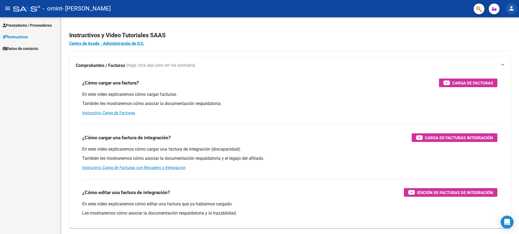
click at [515, 6] on button "person" at bounding box center [511, 8] width 11 height 11
click at [503, 23] on button "person Mi Perfil" at bounding box center [500, 22] width 33 height 13
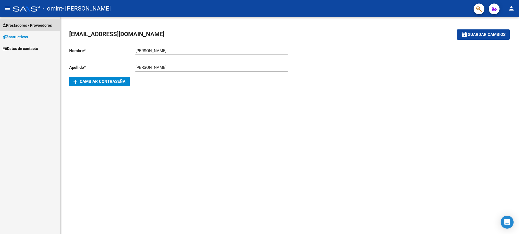
click at [42, 25] on span "Prestadores / Proveedores" at bounding box center [27, 25] width 49 height 6
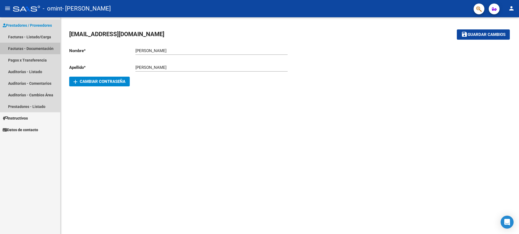
click at [25, 50] on link "Facturas - Documentación" at bounding box center [30, 49] width 60 height 12
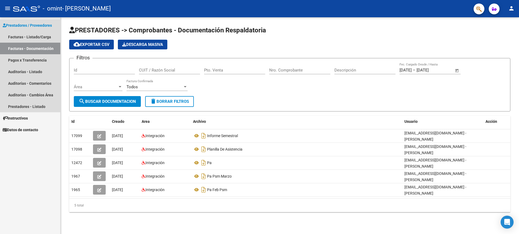
click at [30, 51] on link "Facturas - Documentación" at bounding box center [30, 49] width 60 height 12
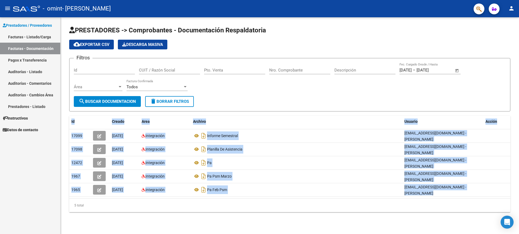
drag, startPoint x: 519, startPoint y: 92, endPoint x: 519, endPoint y: 182, distance: 90.8
click at [519, 182] on div "PRESTADORES -> Comprobantes - Documentación Respaldatoria cloud_download Export…" at bounding box center [290, 123] width 458 height 212
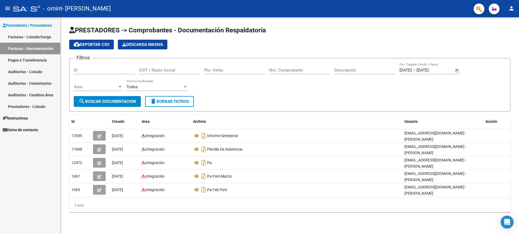
click at [44, 166] on div "Prestadores / Proveedores Facturas - Listado/Carga Facturas - Documentación Pag…" at bounding box center [30, 125] width 60 height 217
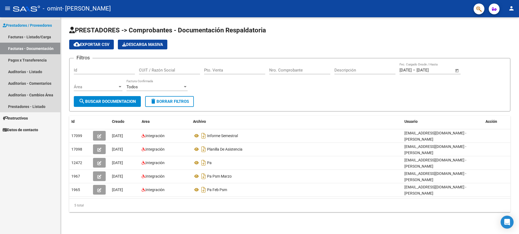
click at [32, 28] on span "Prestadores / Proveedores" at bounding box center [27, 25] width 49 height 6
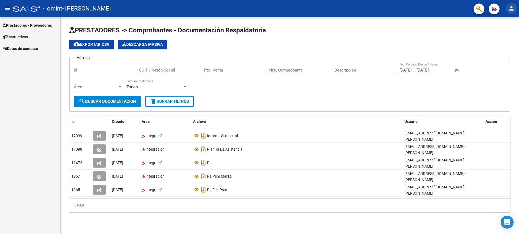
click at [511, 9] on mat-icon "person" at bounding box center [511, 8] width 6 height 6
click at [502, 25] on button "person Mi Perfil" at bounding box center [500, 22] width 33 height 13
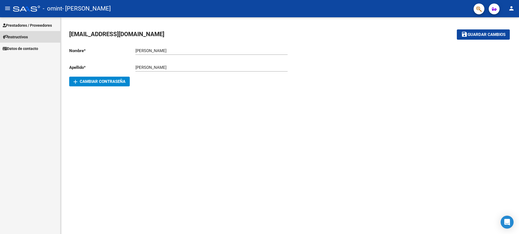
click at [24, 38] on span "Instructivos" at bounding box center [15, 37] width 25 height 6
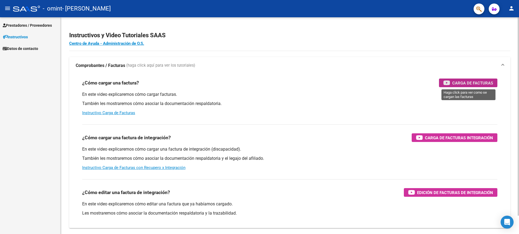
click at [477, 82] on span "Carga de Facturas" at bounding box center [472, 83] width 41 height 7
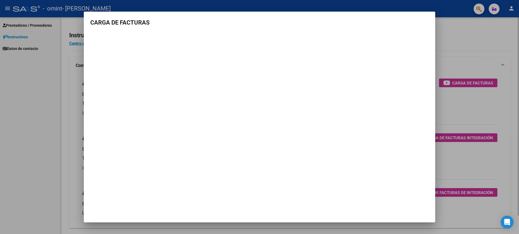
click at [477, 82] on div at bounding box center [259, 117] width 519 height 234
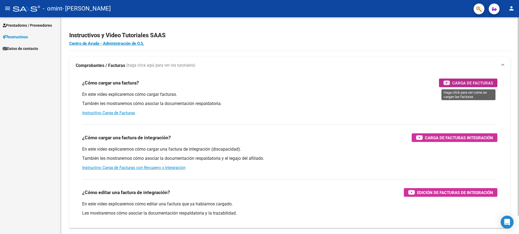
click at [477, 82] on span "Carga de Facturas" at bounding box center [472, 83] width 41 height 7
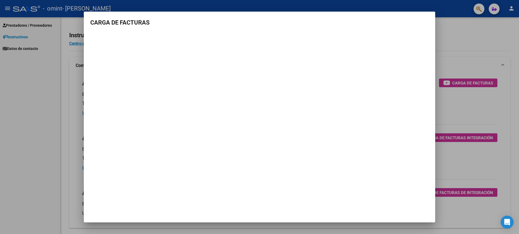
click at [22, 26] on div at bounding box center [259, 117] width 519 height 234
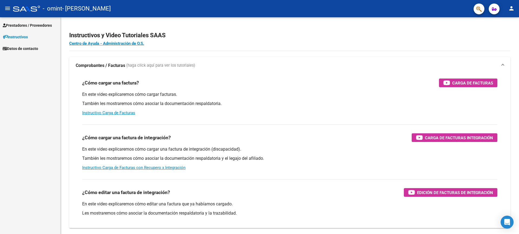
click at [33, 25] on span "Prestadores / Proveedores" at bounding box center [27, 25] width 49 height 6
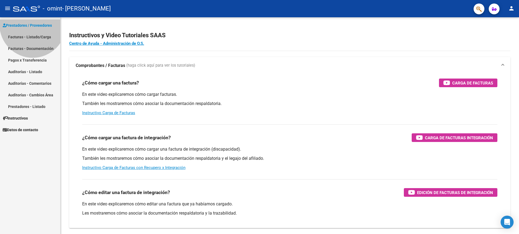
click at [33, 25] on span "Prestadores / Proveedores" at bounding box center [27, 25] width 49 height 6
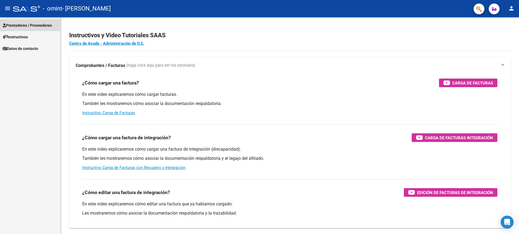
click at [33, 25] on span "Prestadores / Proveedores" at bounding box center [27, 25] width 49 height 6
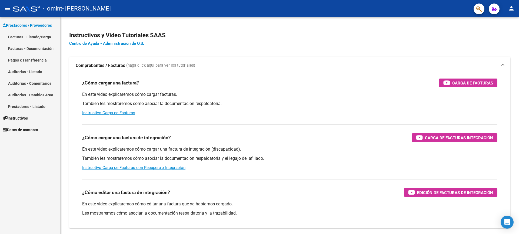
click at [34, 38] on link "Facturas - Listado/Carga" at bounding box center [30, 37] width 60 height 12
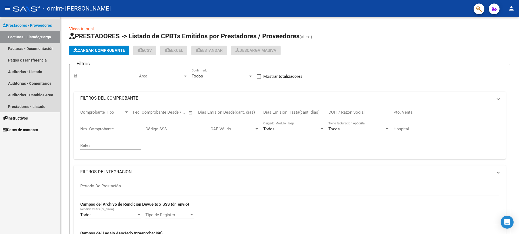
click at [34, 38] on link "Facturas - Listado/Carga" at bounding box center [30, 37] width 60 height 12
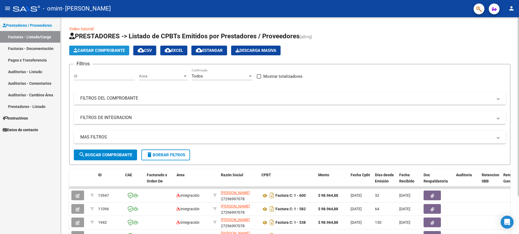
click at [97, 51] on span "Cargar Comprobante" at bounding box center [99, 50] width 51 height 5
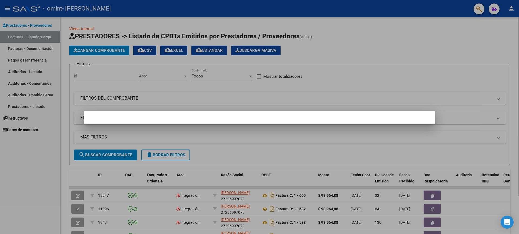
click at [97, 51] on div at bounding box center [259, 117] width 519 height 234
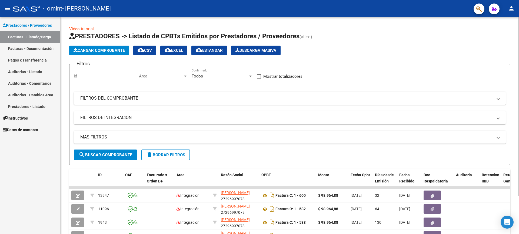
click at [105, 78] on input "Id" at bounding box center [104, 76] width 61 height 5
click at [152, 77] on span "Area" at bounding box center [161, 76] width 44 height 5
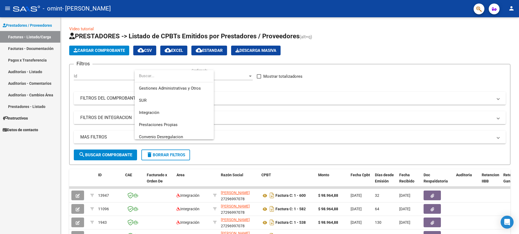
scroll to position [26, 0]
click at [191, 114] on span "Integración" at bounding box center [174, 111] width 71 height 12
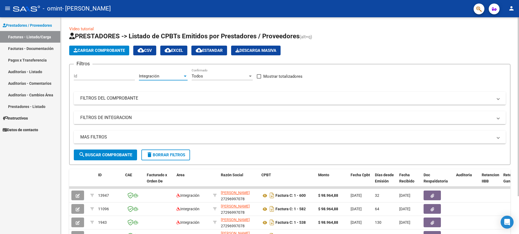
click at [250, 76] on div at bounding box center [250, 76] width 3 height 1
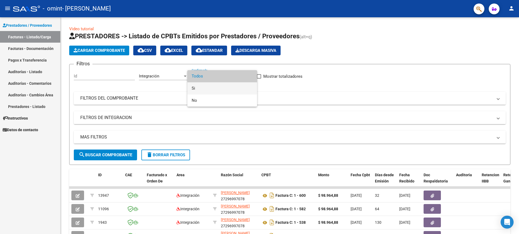
click at [239, 92] on span "Si" at bounding box center [222, 88] width 61 height 12
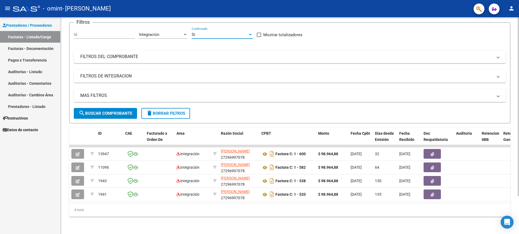
scroll to position [46, 0]
click at [519, 177] on div at bounding box center [517, 144] width 1 height 179
click at [519, 149] on div at bounding box center [517, 144] width 1 height 179
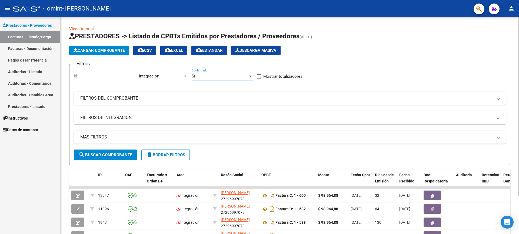
click at [519, 16] on div "menu - omint - [PERSON_NAME] person Prestadores / Proveedores Facturas - Listad…" at bounding box center [259, 117] width 519 height 234
click at [36, 48] on link "Facturas - Documentación" at bounding box center [30, 49] width 60 height 12
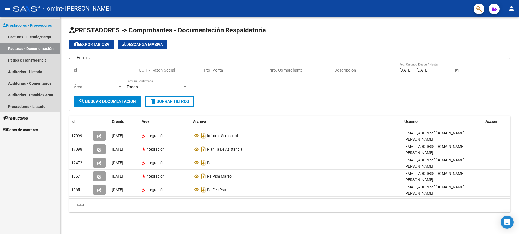
click at [41, 22] on link "Prestadores / Proveedores" at bounding box center [30, 25] width 60 height 12
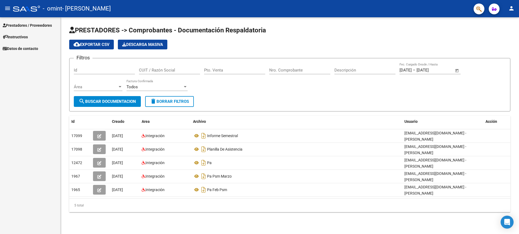
drag, startPoint x: 518, startPoint y: 67, endPoint x: 517, endPoint y: 116, distance: 49.2
click at [517, 116] on div "PRESTADORES -> Comprobantes - Documentación Respaldatoria cloud_download Export…" at bounding box center [290, 123] width 458 height 212
click at [4, 9] on mat-icon "menu" at bounding box center [7, 8] width 6 height 6
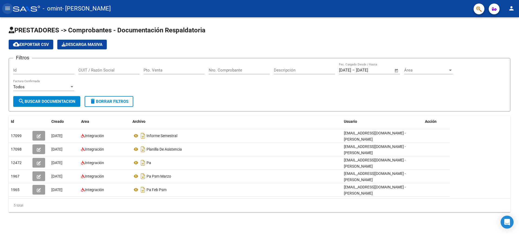
click at [4, 9] on mat-icon "menu" at bounding box center [7, 8] width 6 height 6
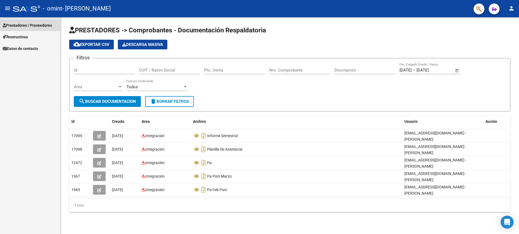
click at [39, 24] on span "Prestadores / Proveedores" at bounding box center [27, 25] width 49 height 6
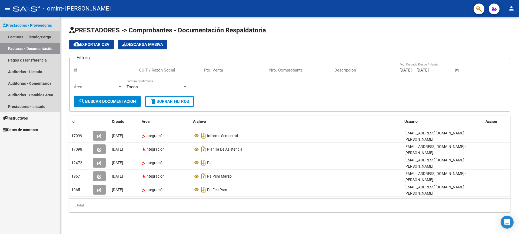
click at [38, 35] on link "Facturas - Listado/Carga" at bounding box center [30, 37] width 60 height 12
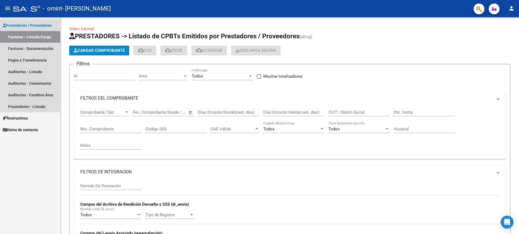
click at [38, 35] on link "Facturas - Listado/Carga" at bounding box center [30, 37] width 60 height 12
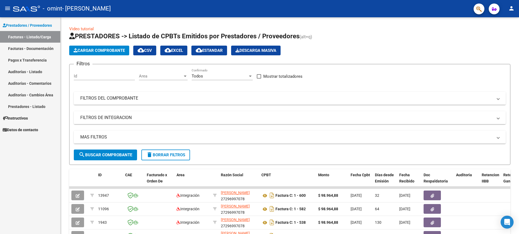
click at [36, 49] on link "Facturas - Documentación" at bounding box center [30, 49] width 60 height 12
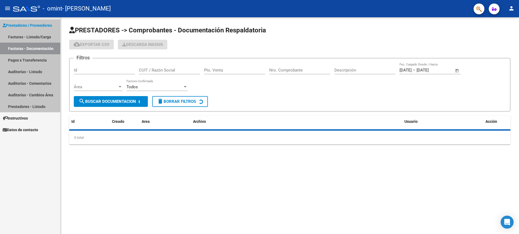
click at [36, 49] on link "Facturas - Documentación" at bounding box center [30, 49] width 60 height 12
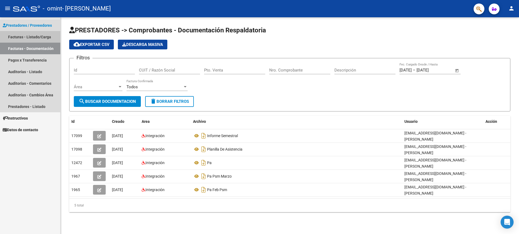
click at [38, 35] on link "Facturas - Listado/Carga" at bounding box center [30, 37] width 60 height 12
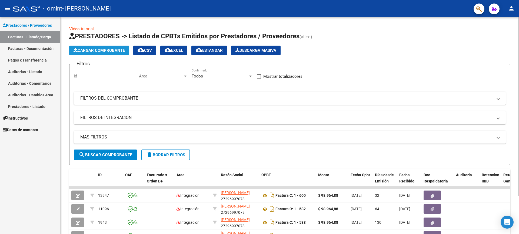
click at [105, 53] on button "Cargar Comprobante" at bounding box center [99, 51] width 60 height 10
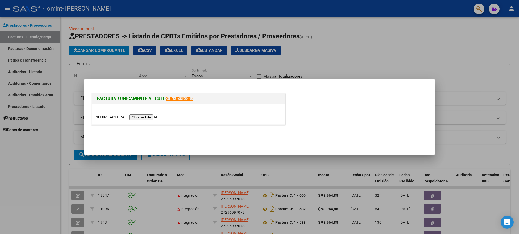
click at [141, 117] on input "file" at bounding box center [130, 118] width 68 height 6
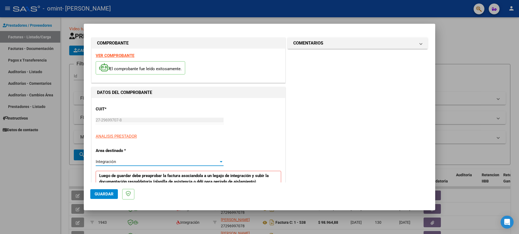
click at [220, 161] on div at bounding box center [221, 161] width 3 height 1
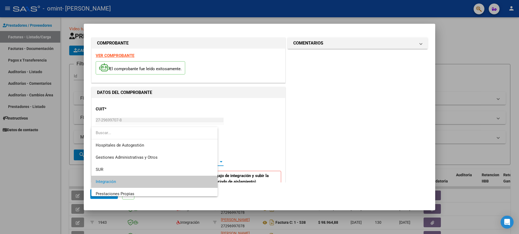
scroll to position [20, 0]
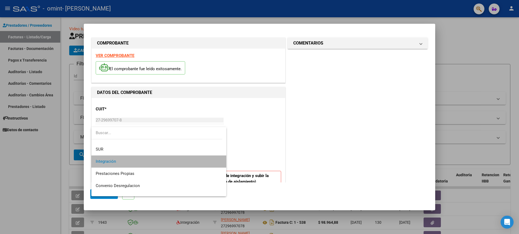
click at [206, 164] on span "Integración" at bounding box center [159, 162] width 126 height 12
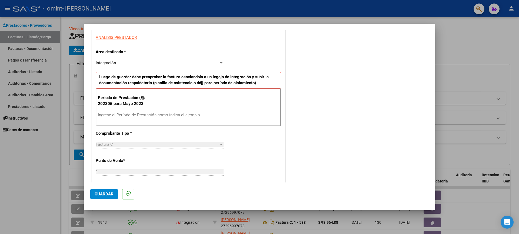
scroll to position [101, 0]
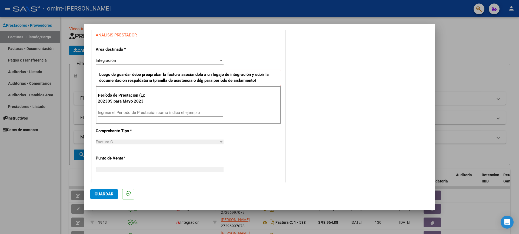
click at [220, 142] on div at bounding box center [221, 142] width 3 height 1
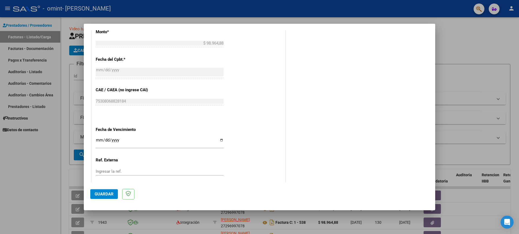
scroll to position [313, 0]
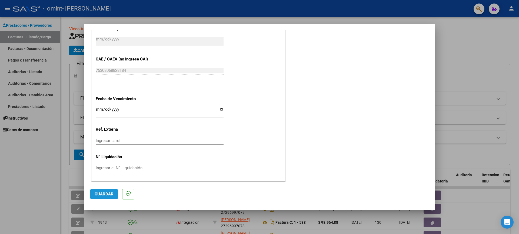
click at [102, 196] on span "Guardar" at bounding box center [104, 194] width 19 height 5
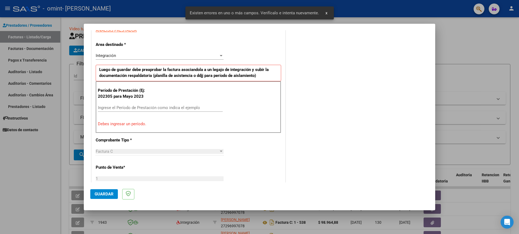
scroll to position [102, 0]
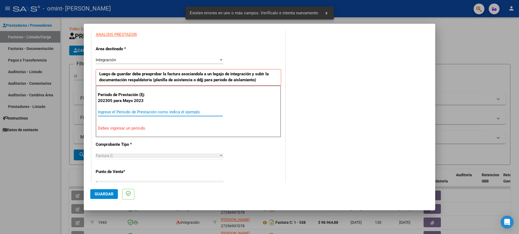
click at [130, 110] on input "Ingrese el Período de Prestación como indica el ejemplo" at bounding box center [160, 112] width 125 height 5
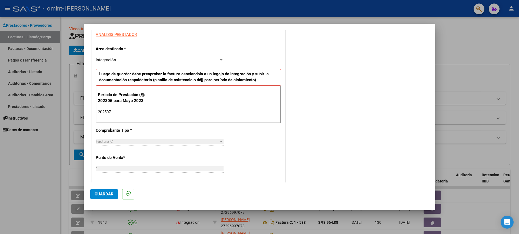
type input "202507"
click at [104, 195] on span "Guardar" at bounding box center [104, 194] width 19 height 5
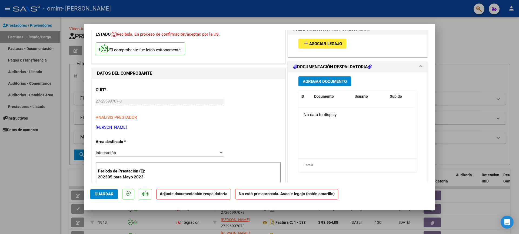
scroll to position [30, 0]
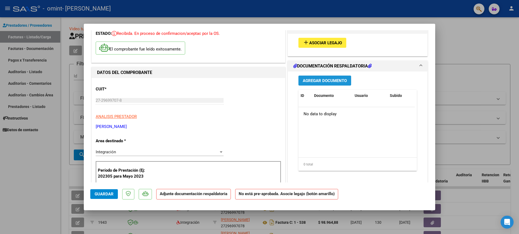
click at [340, 81] on span "Agregar Documento" at bounding box center [325, 80] width 44 height 5
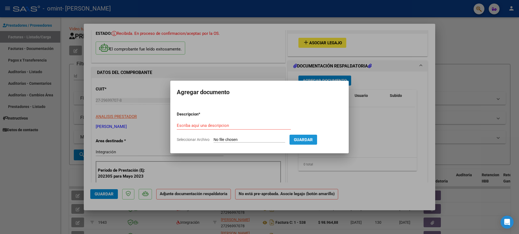
click at [300, 139] on span "Guardar" at bounding box center [303, 140] width 19 height 5
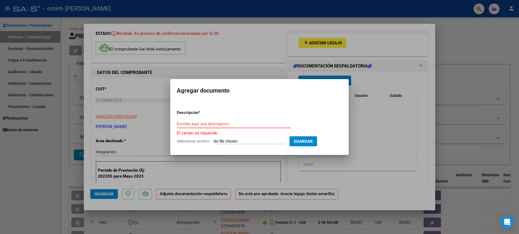
click at [213, 125] on input "Escriba aquí una descripcion" at bounding box center [234, 124] width 114 height 5
click at [323, 102] on mat-dialog-content "Descripcion * Escriba aquí una descripcion El campo es requerido Seleccionar Ar…" at bounding box center [259, 124] width 178 height 47
click at [399, 121] on div at bounding box center [259, 117] width 519 height 234
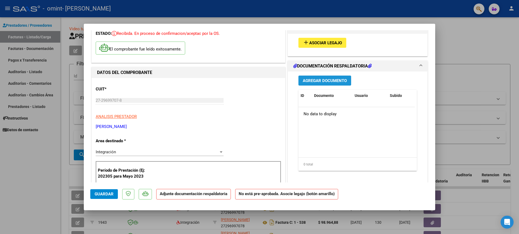
click at [331, 77] on button "Agregar Documento" at bounding box center [324, 81] width 53 height 10
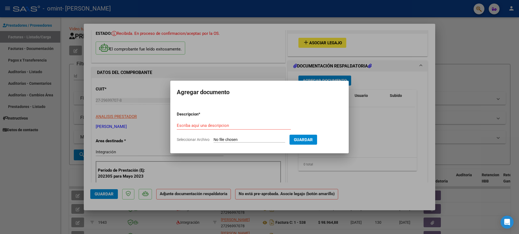
click at [236, 140] on input "Seleccionar Archivo" at bounding box center [249, 140] width 72 height 5
type input "C:\fakepath\osmedica [PERSON_NAME].pdf"
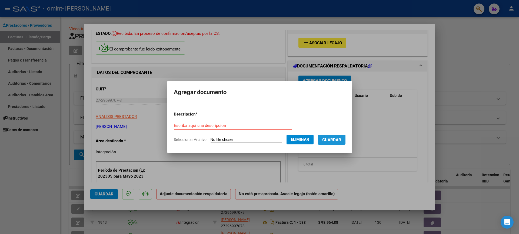
click at [330, 140] on span "Guardar" at bounding box center [331, 140] width 19 height 5
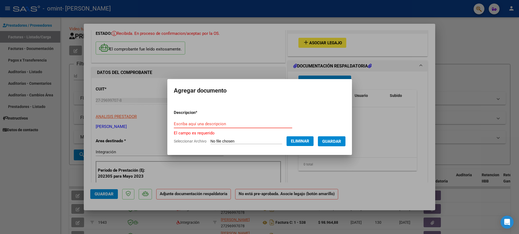
click at [213, 122] on input "Escriba aquí una descripcion" at bounding box center [233, 124] width 118 height 5
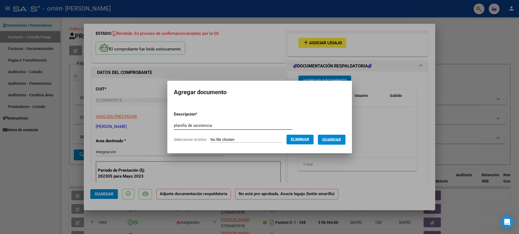
type input "planilla de asistencia"
click at [329, 140] on span "Guardar" at bounding box center [331, 140] width 19 height 5
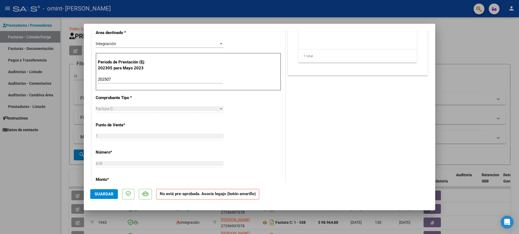
scroll to position [0, 0]
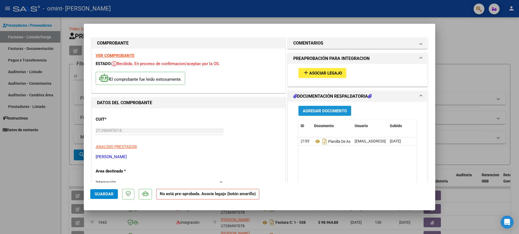
click at [328, 110] on span "Agregar Documento" at bounding box center [325, 111] width 44 height 5
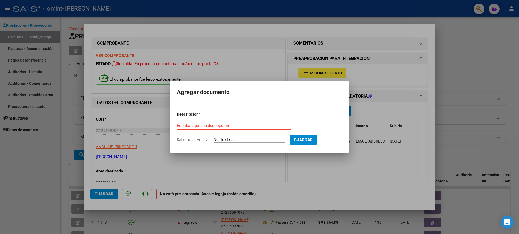
click at [232, 139] on input "Seleccionar Archivo" at bounding box center [249, 140] width 72 height 5
type input "C:\fakepath\27296997078_011_00001_00000618.pdf"
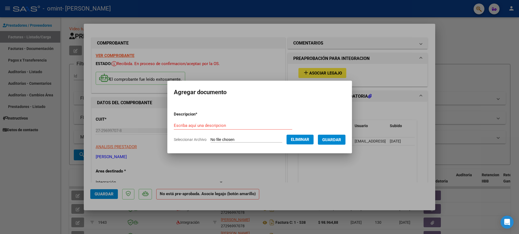
click at [236, 121] on form "Descripcion * Escriba aquí una descripcion Seleccionar Archivo Eliminar Guardar" at bounding box center [260, 126] width 172 height 39
click at [226, 122] on div "Escriba aquí una descripcion" at bounding box center [233, 126] width 118 height 8
type input "factura mes de julio"
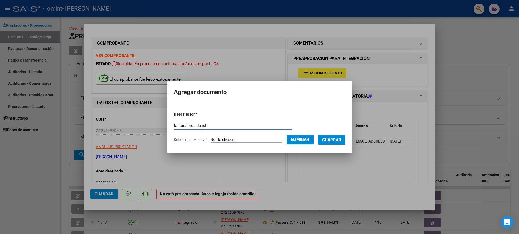
click at [337, 138] on span "Guardar" at bounding box center [331, 140] width 19 height 5
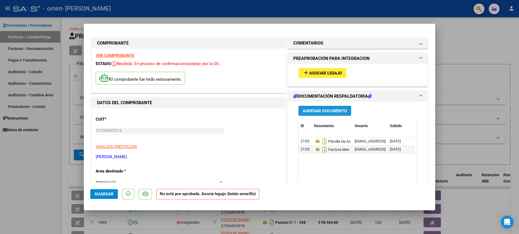
click at [336, 111] on span "Agregar Documento" at bounding box center [325, 111] width 44 height 5
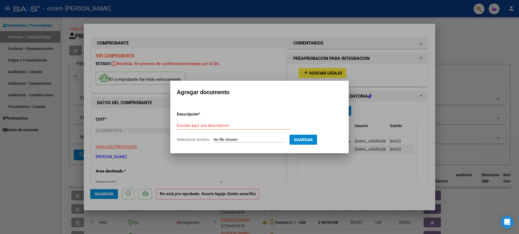
click at [332, 108] on form "Descripcion * Escriba aquí una descripcion Seleccionar Archivo Guardar" at bounding box center [259, 126] width 165 height 39
click at [251, 59] on div at bounding box center [259, 117] width 519 height 234
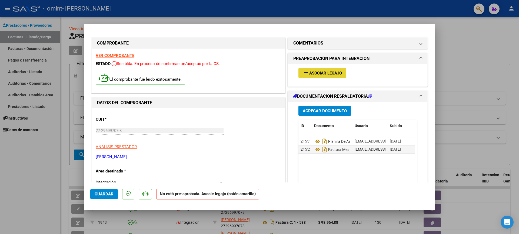
click at [337, 75] on span "Asociar Legajo" at bounding box center [325, 73] width 33 height 5
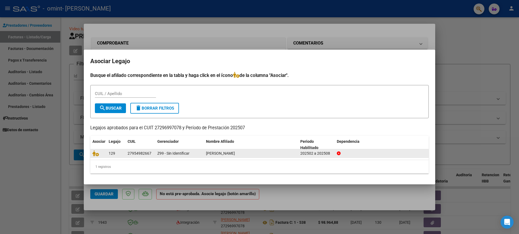
click at [234, 156] on div "[PERSON_NAME]" at bounding box center [251, 154] width 90 height 6
click at [237, 154] on div "[PERSON_NAME]" at bounding box center [251, 154] width 90 height 6
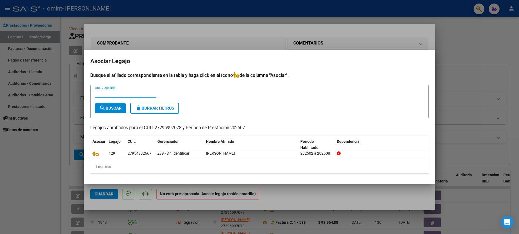
click at [117, 93] on input "CUIL / Apellido" at bounding box center [125, 93] width 61 height 5
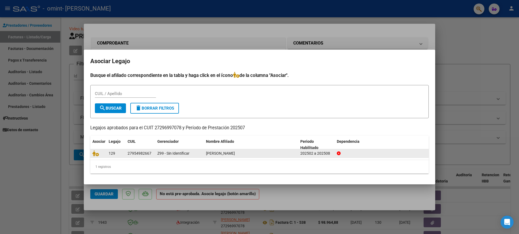
click at [113, 155] on span "129" at bounding box center [112, 153] width 6 height 4
click at [131, 155] on div "27954982667" at bounding box center [140, 154] width 24 height 6
click at [169, 149] on datatable-body-cell "Z99 - Sin Identificar" at bounding box center [179, 153] width 49 height 8
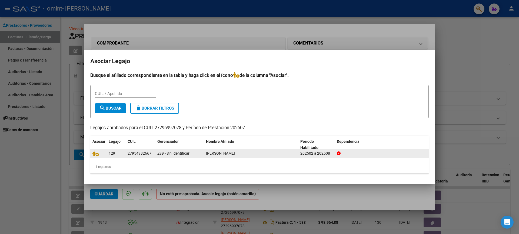
click at [169, 149] on datatable-body-cell "Z99 - Sin Identificar" at bounding box center [179, 153] width 49 height 8
click at [341, 153] on div at bounding box center [382, 154] width 90 height 6
click at [230, 158] on datatable-body-cell "[PERSON_NAME]" at bounding box center [251, 153] width 94 height 8
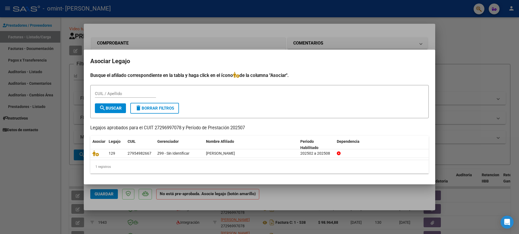
click at [106, 97] on div "CUIL / Apellido" at bounding box center [125, 94] width 61 height 8
click at [109, 94] on input "CUIL / Apellido" at bounding box center [125, 93] width 61 height 5
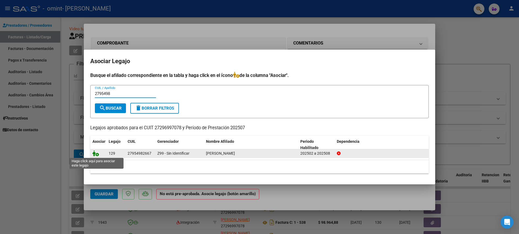
type input "2795498"
click at [96, 153] on icon at bounding box center [95, 154] width 6 height 6
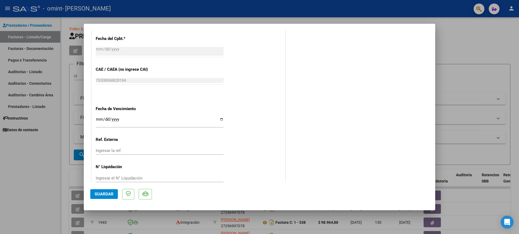
scroll to position [326, 0]
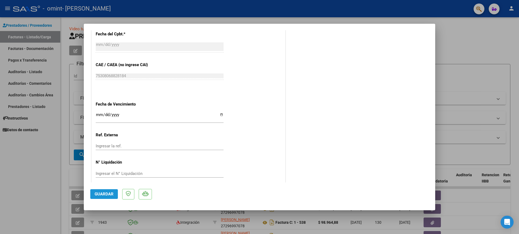
click at [108, 192] on span "Guardar" at bounding box center [104, 194] width 19 height 5
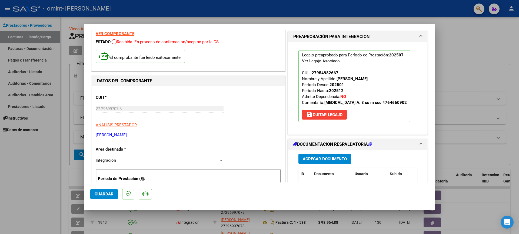
scroll to position [22, 0]
click at [420, 41] on mat-expansion-panel-header "PREAPROBACIÓN PARA INTEGRACION" at bounding box center [357, 36] width 139 height 11
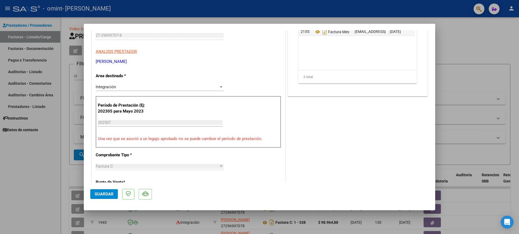
scroll to position [0, 0]
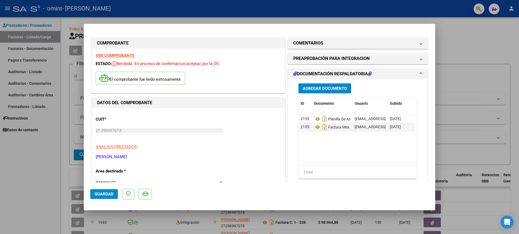
click at [458, 44] on div at bounding box center [259, 117] width 519 height 234
type input "$ 0,00"
